Goal: Task Accomplishment & Management: Use online tool/utility

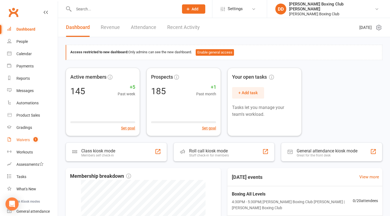
click at [21, 139] on div "Waivers" at bounding box center [22, 140] width 13 height 4
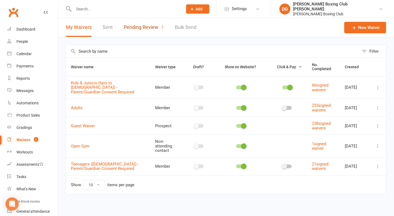
click at [143, 28] on link "Pending Review 1" at bounding box center [144, 27] width 40 height 19
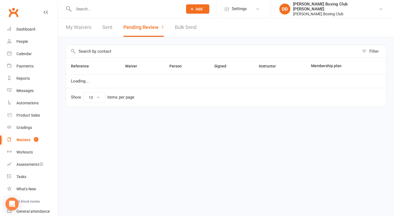
select select "50"
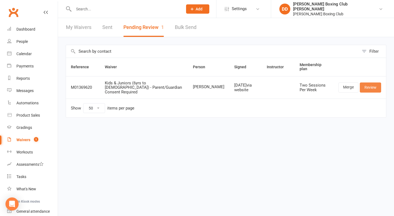
click at [366, 85] on link "Review" at bounding box center [370, 88] width 21 height 10
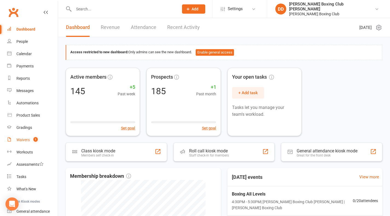
click at [20, 142] on div "Waivers" at bounding box center [22, 140] width 13 height 4
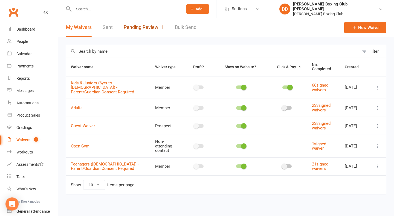
click at [145, 28] on link "Pending Review 1" at bounding box center [144, 27] width 40 height 19
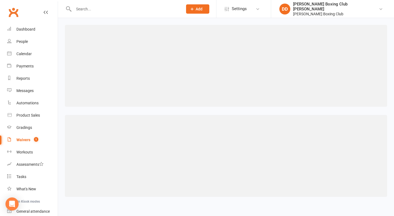
select select "50"
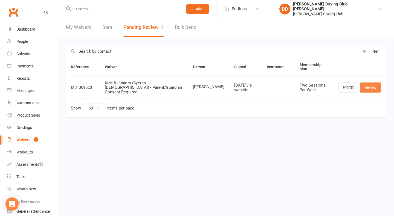
click at [365, 83] on link "Review" at bounding box center [370, 88] width 21 height 10
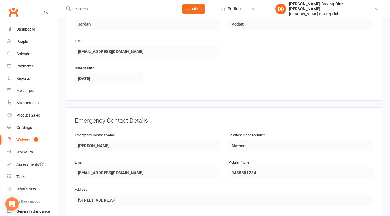
scroll to position [164, 0]
